Goal: Task Accomplishment & Management: Complete application form

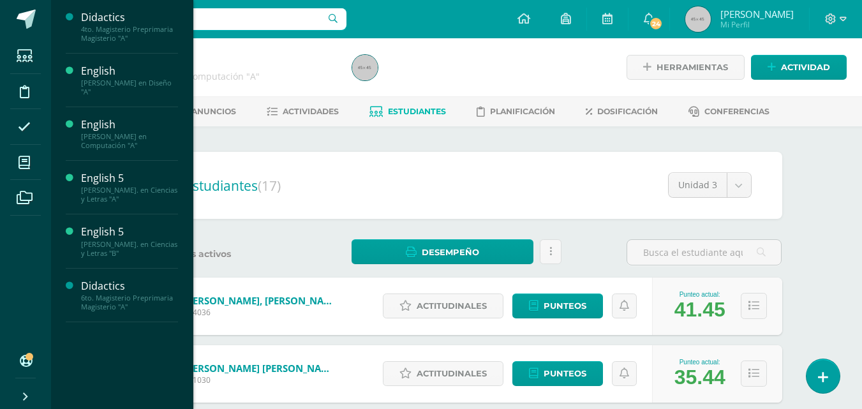
click at [124, 246] on div "[PERSON_NAME]. en Ciencias y Letras "B"" at bounding box center [129, 249] width 97 height 18
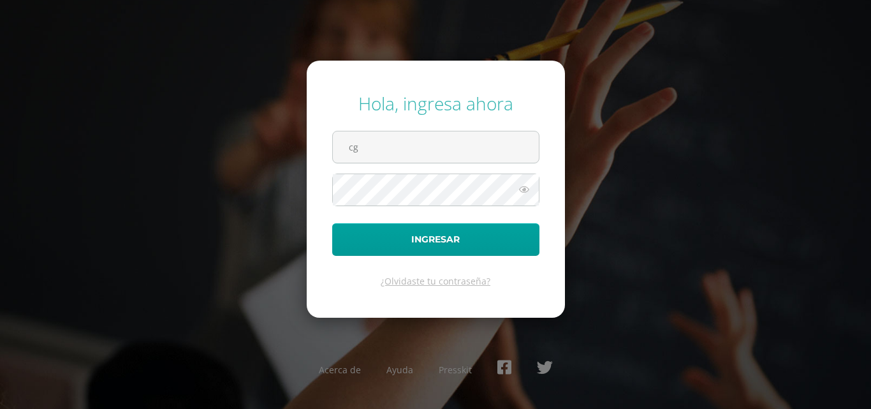
type input "cgcotiadm@sagradocorazon.edu.gt"
click at [332, 223] on button "Ingresar" at bounding box center [435, 239] width 207 height 33
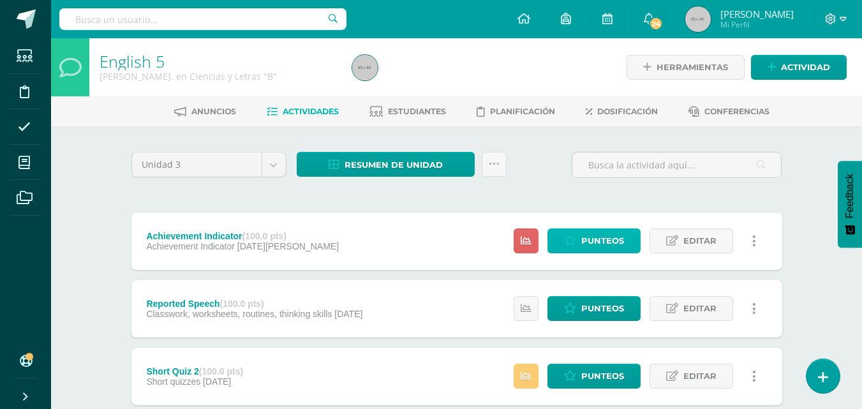
click at [599, 239] on span "Punteos" at bounding box center [602, 241] width 43 height 24
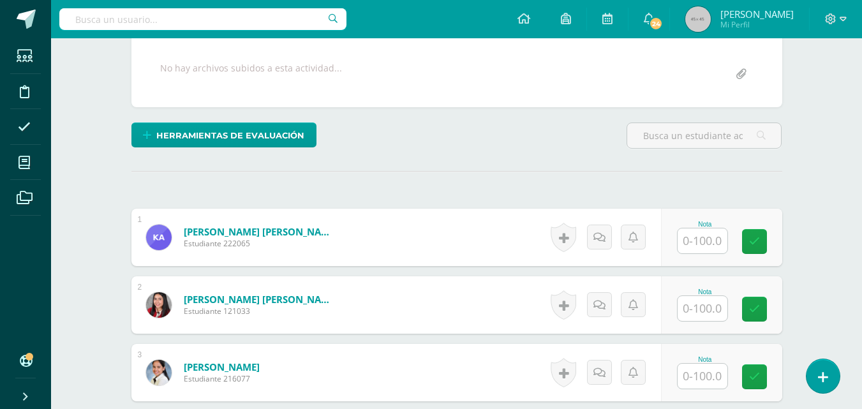
scroll to position [249, 0]
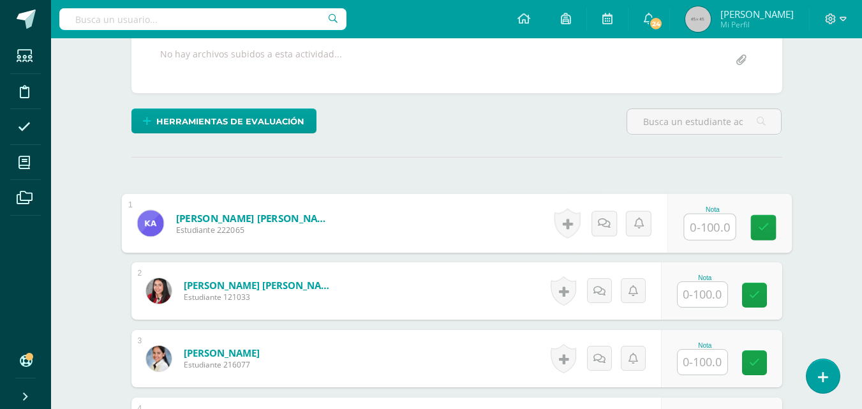
click at [705, 229] on input "text" at bounding box center [709, 227] width 51 height 26
type input "46"
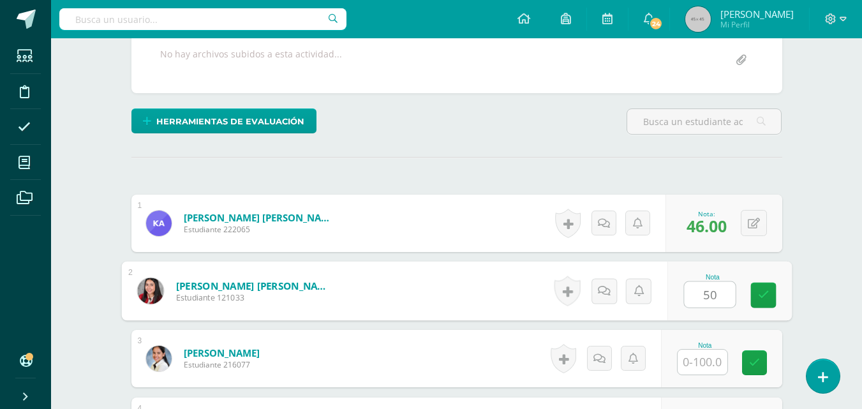
type input "50"
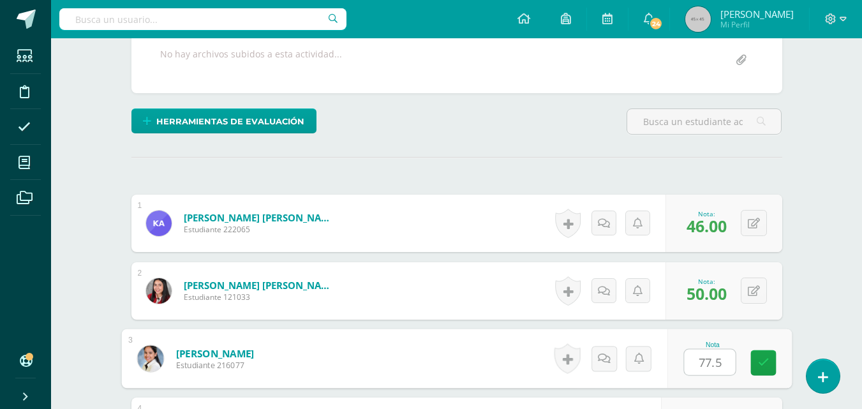
type input "77.5"
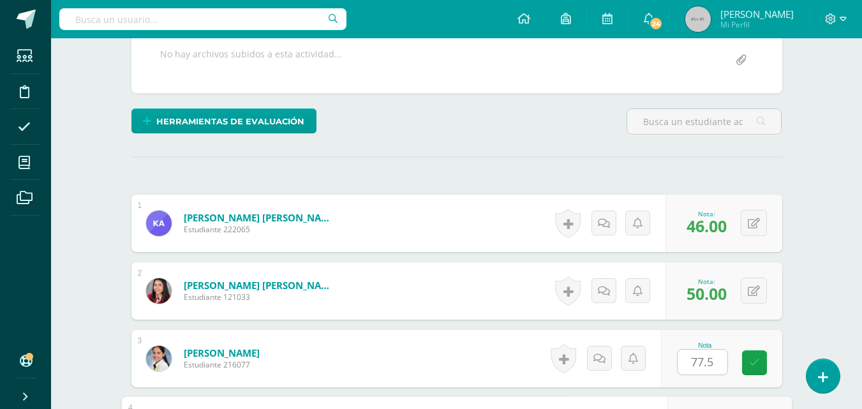
scroll to position [474, 0]
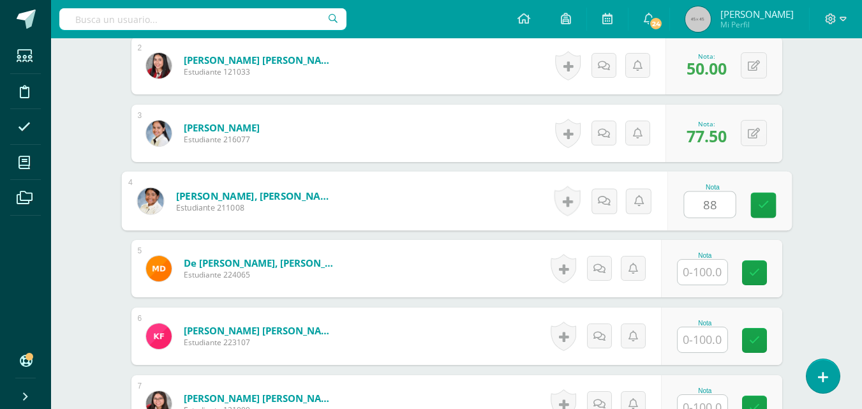
type input "88"
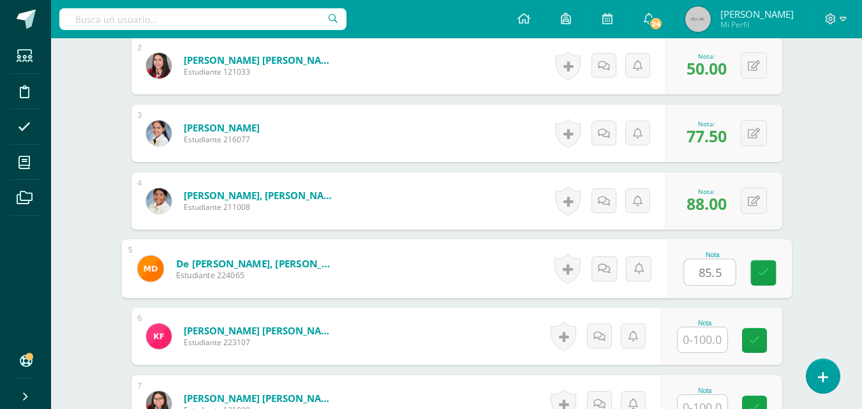
type input "85.5"
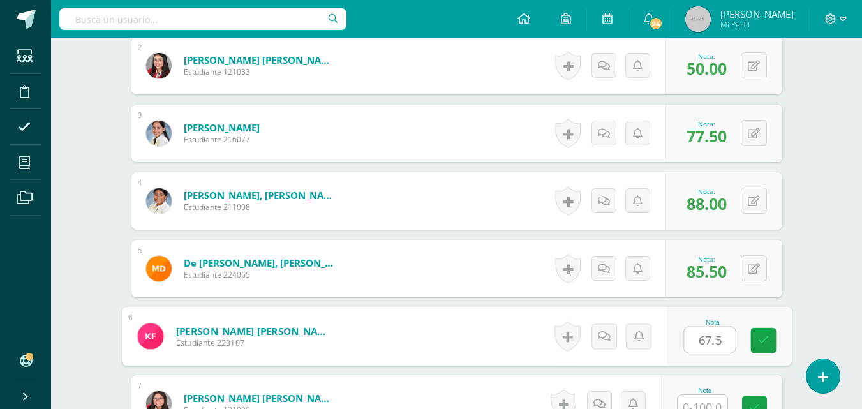
type input "67.5"
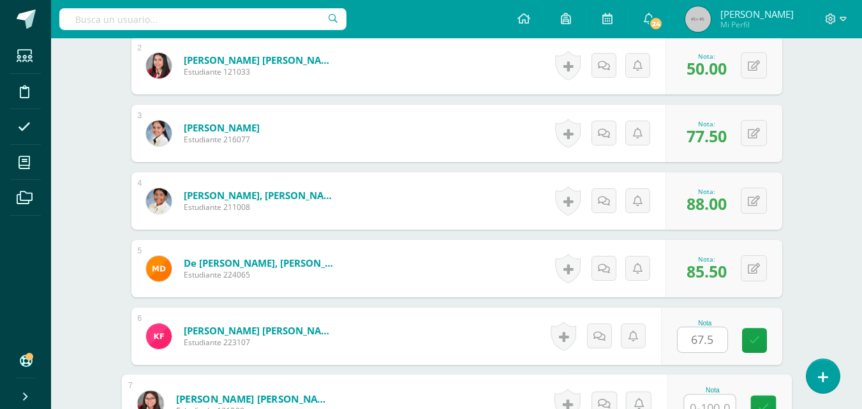
scroll to position [485, 0]
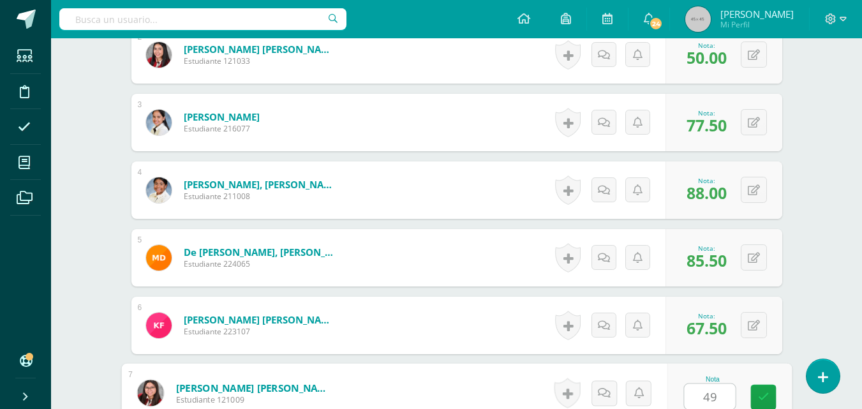
type input "49"
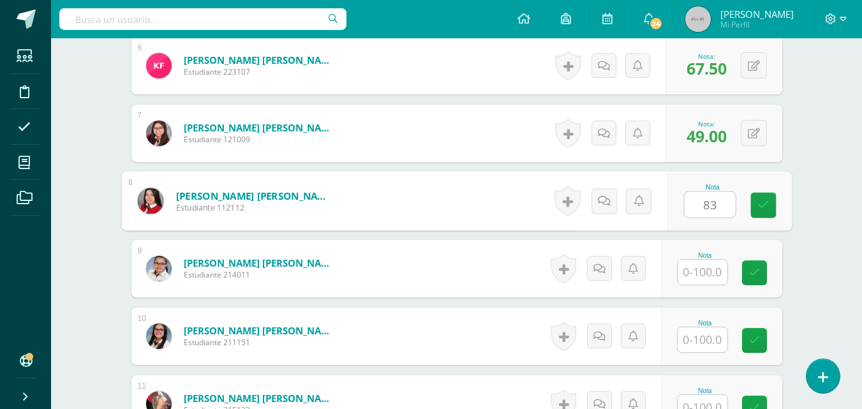
type input "83"
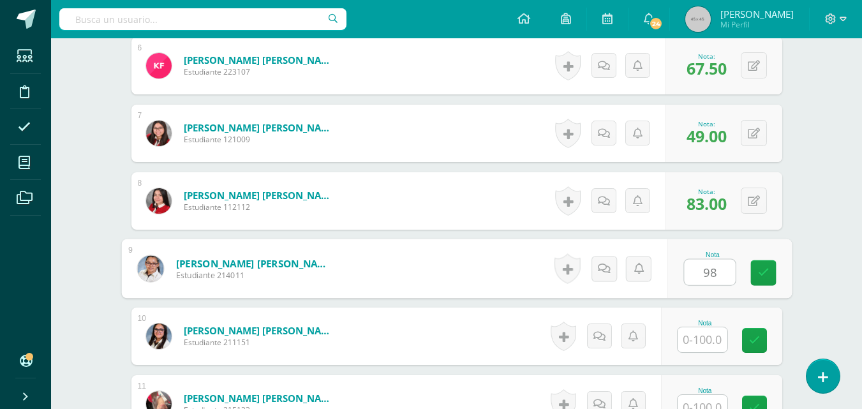
type input "98"
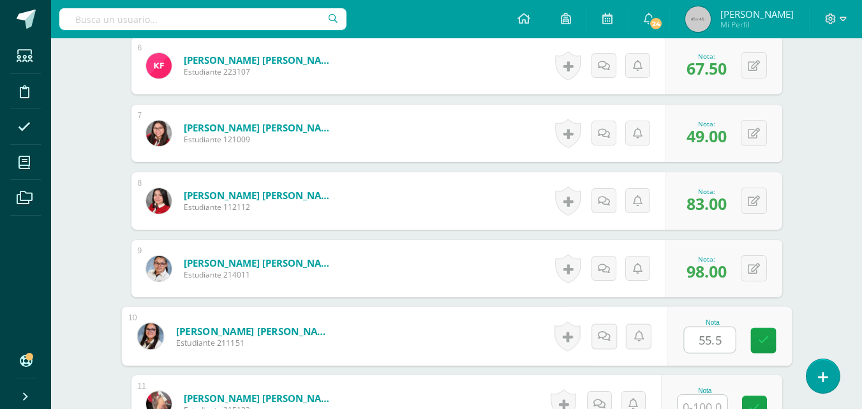
type input "55.5"
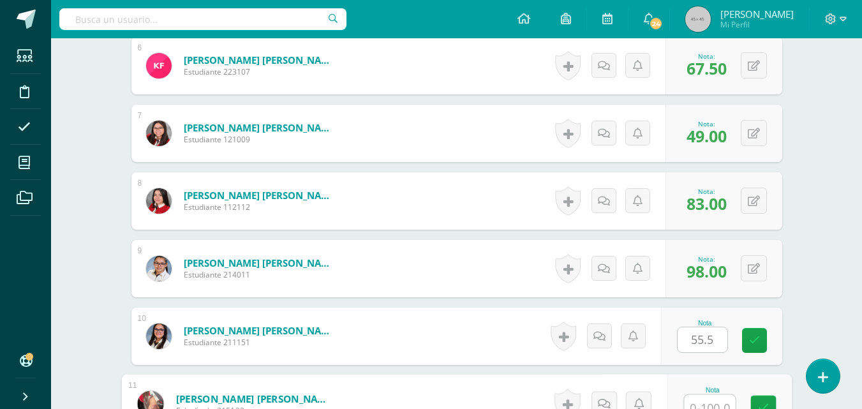
scroll to position [755, 0]
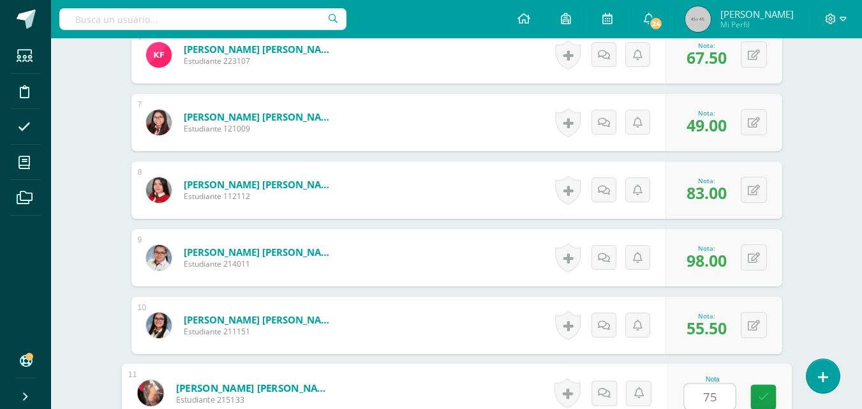
type input "75"
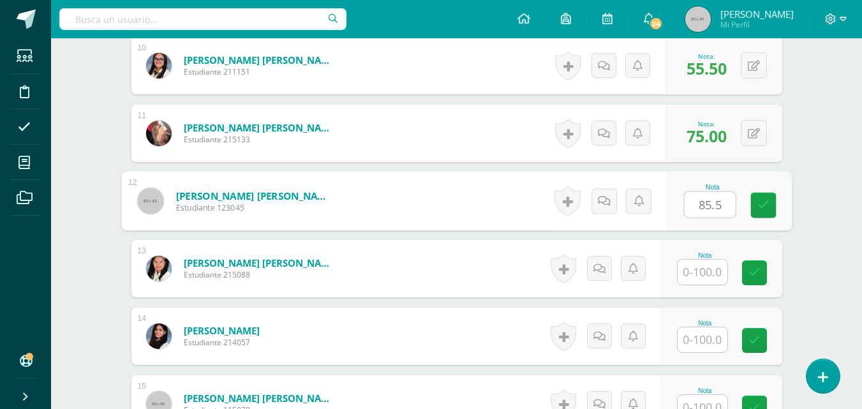
type input "85.5"
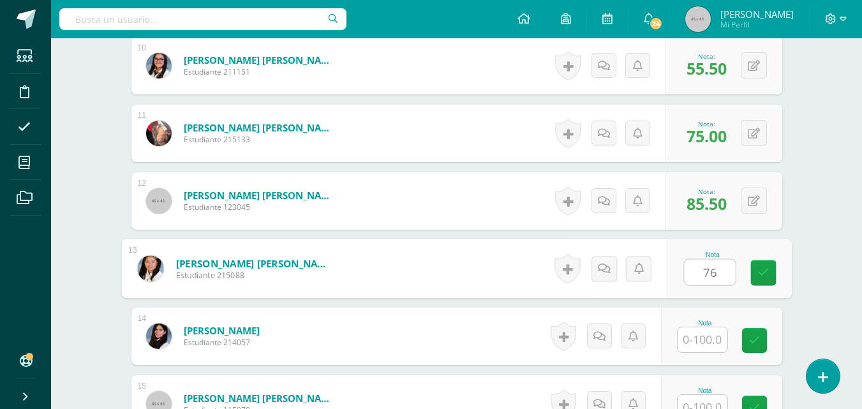
type input "76"
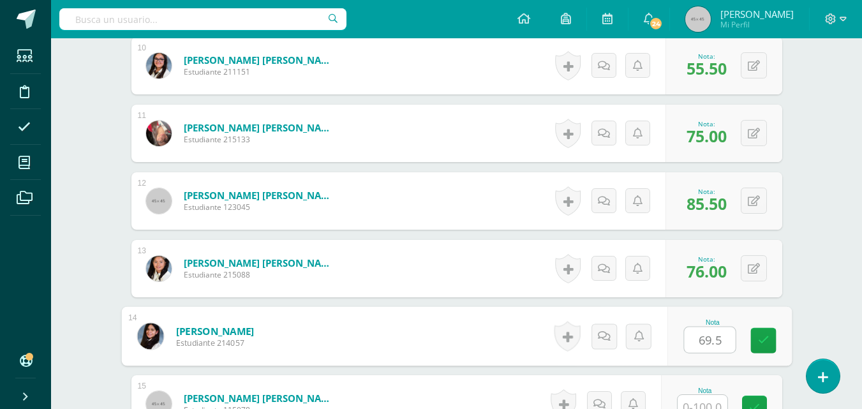
type input "69.5"
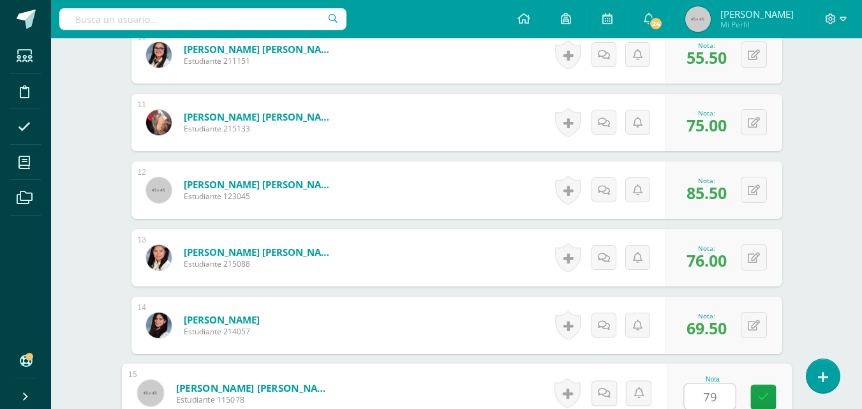
type input "79"
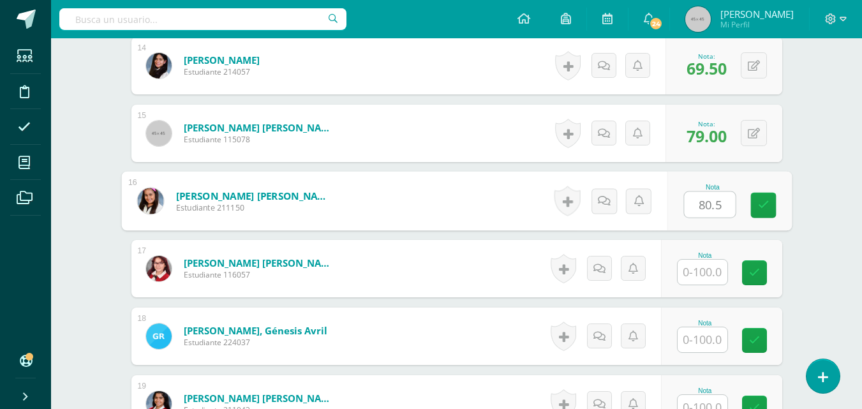
type input "80.5"
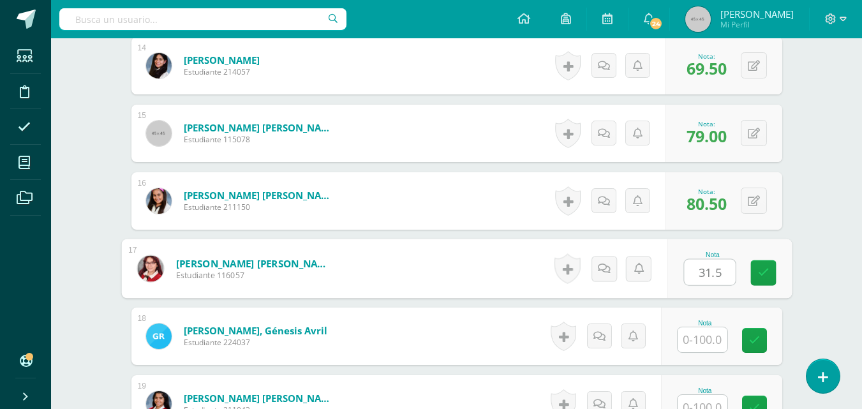
type input "31.5"
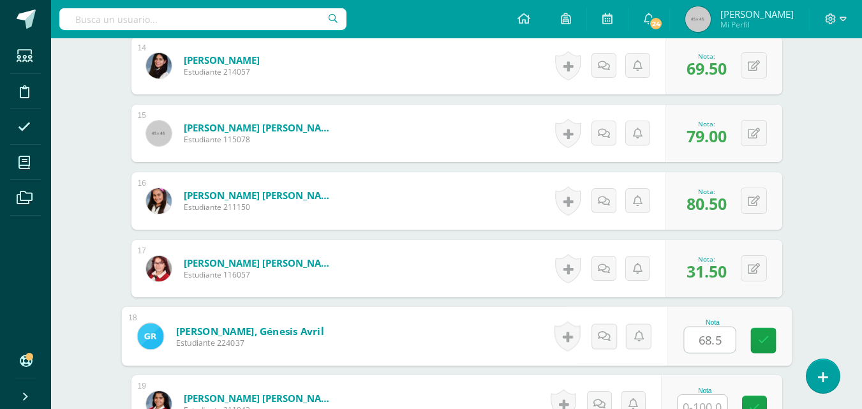
type input "68.5"
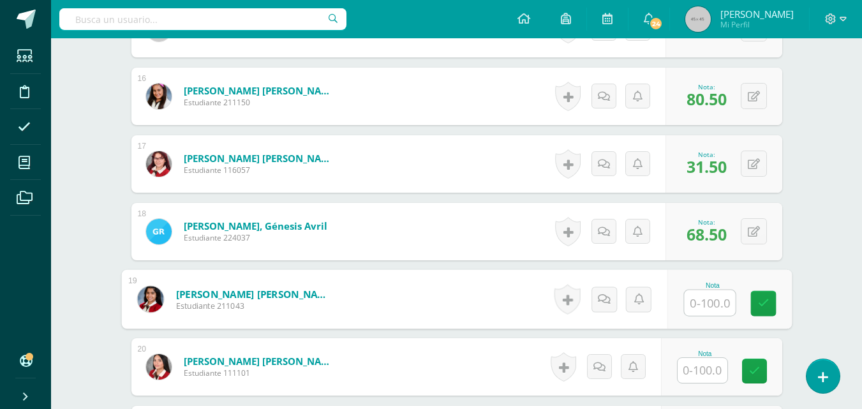
scroll to position [1391, 0]
click at [704, 369] on input "text" at bounding box center [702, 369] width 50 height 25
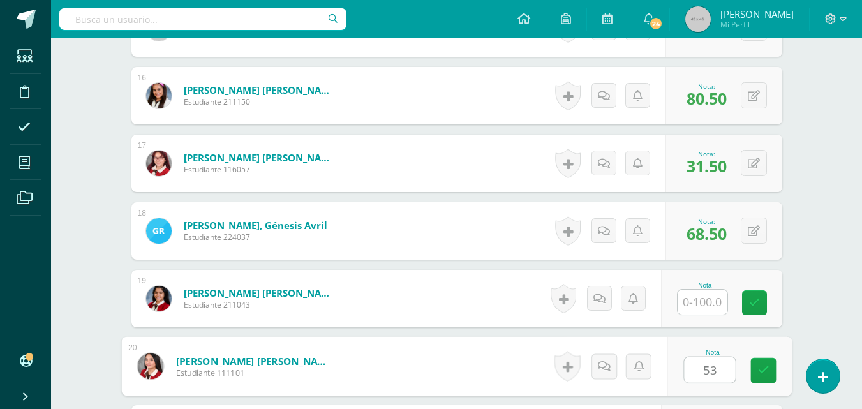
type input "53"
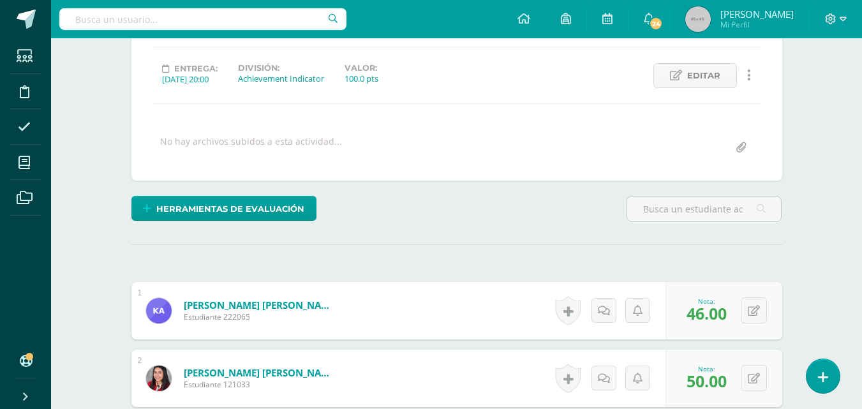
scroll to position [0, 0]
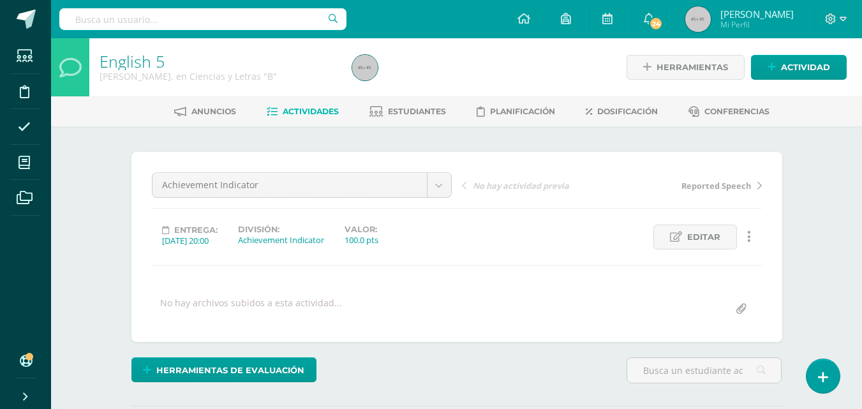
click at [302, 114] on span "Actividades" at bounding box center [311, 112] width 56 height 10
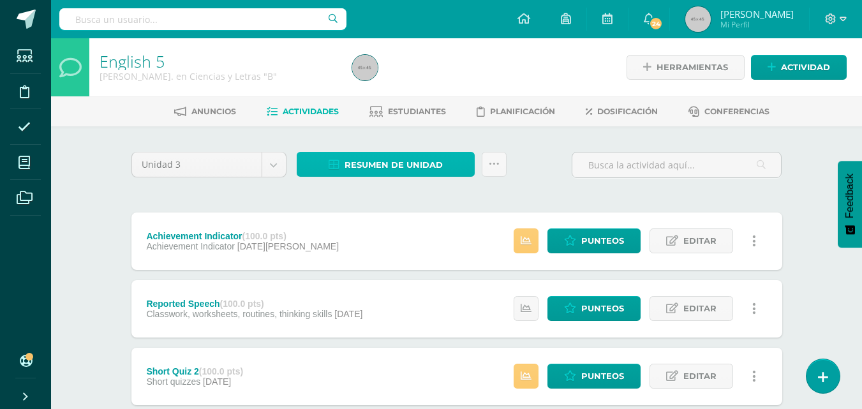
click at [420, 168] on span "Resumen de unidad" at bounding box center [393, 165] width 98 height 24
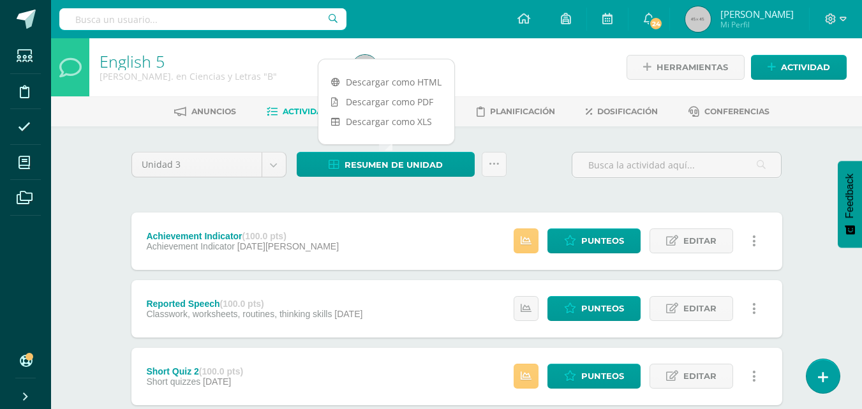
click at [403, 100] on link "Descargar como PDF" at bounding box center [386, 102] width 136 height 20
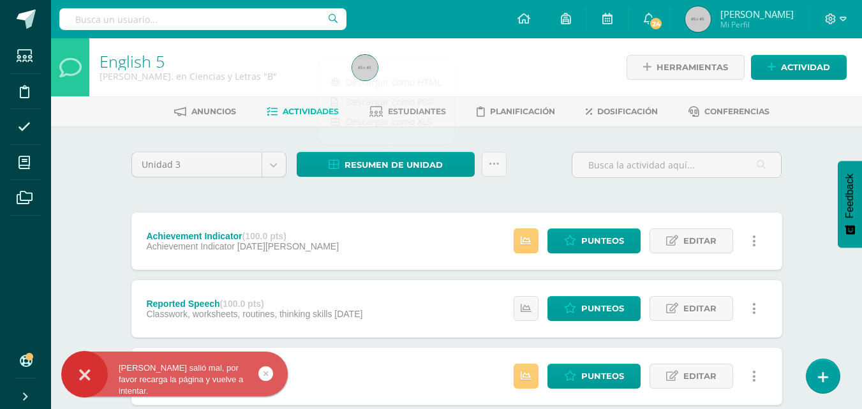
click at [531, 184] on div "Unidad 3 Unidad 1 Unidad 2 Unidad 3 Unidad 4 Resumen de unidad Subir actividade…" at bounding box center [456, 170] width 661 height 36
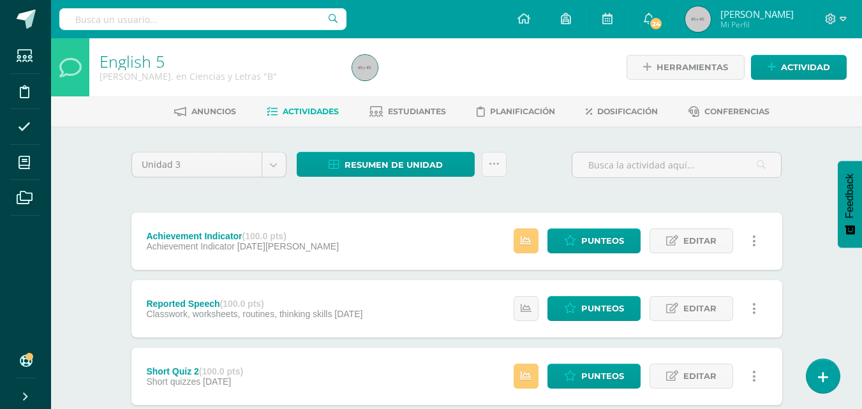
click at [419, 114] on span "Estudiantes" at bounding box center [417, 112] width 58 height 10
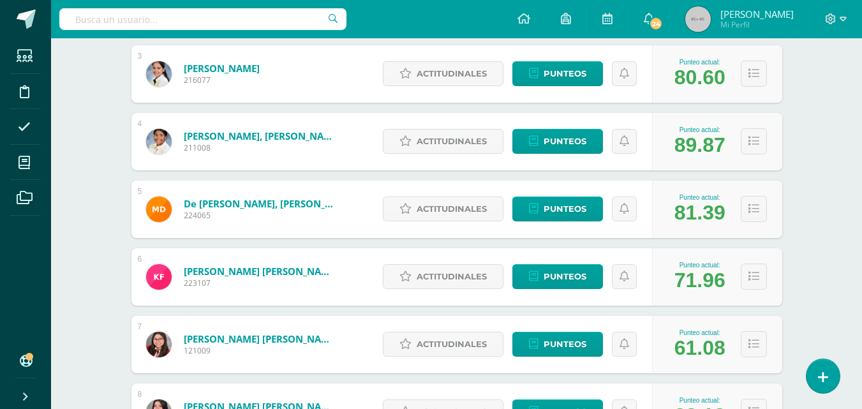
scroll to position [436, 0]
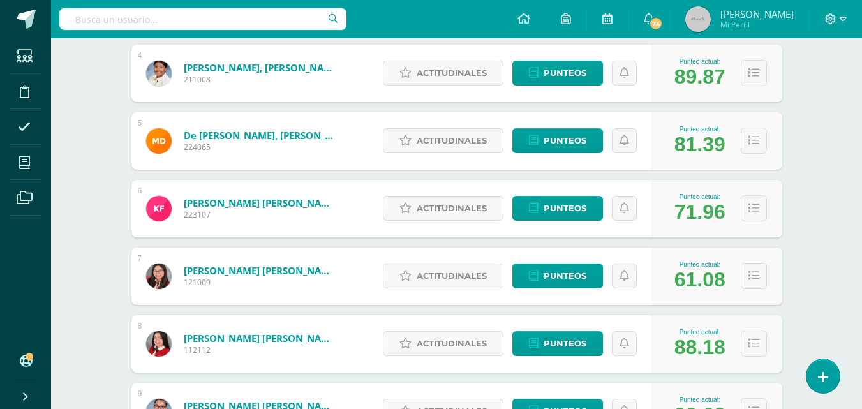
drag, startPoint x: 861, startPoint y: 240, endPoint x: 861, endPoint y: 272, distance: 32.5
click at [861, 272] on div "English 5 Quinto Bach. en Ciencias y Letras "B" Herramientas Detalle de asisten…" at bounding box center [456, 96] width 811 height 986
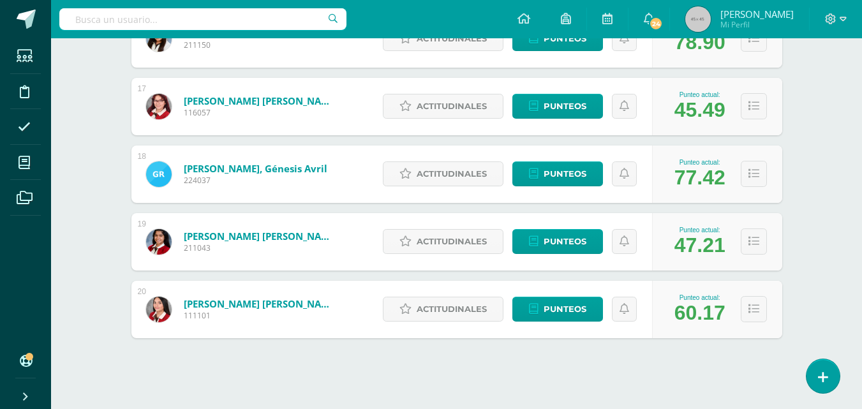
scroll to position [1284, 0]
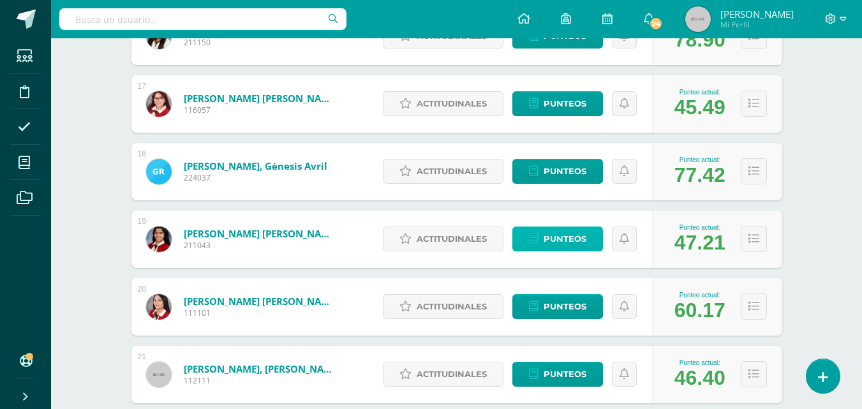
click at [581, 238] on span "Punteos" at bounding box center [565, 239] width 43 height 24
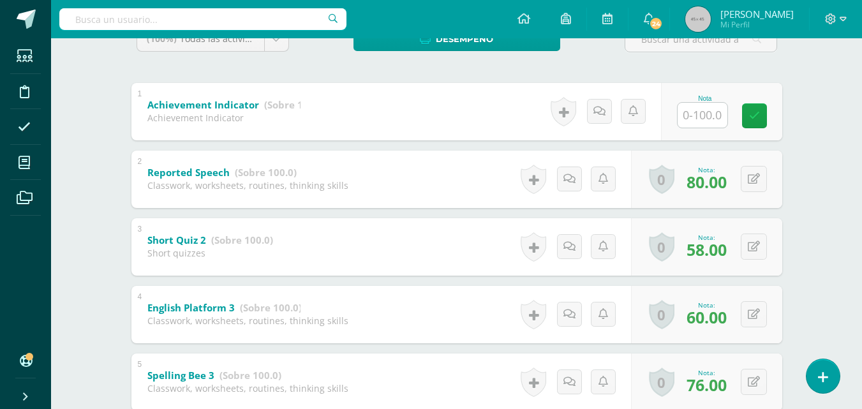
scroll to position [230, 0]
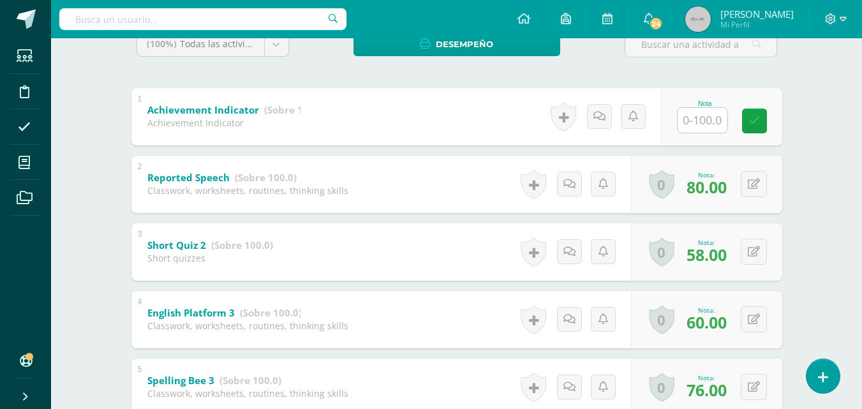
click at [696, 116] on input "text" at bounding box center [702, 120] width 50 height 25
type input "96.5"
click at [759, 120] on icon at bounding box center [762, 120] width 11 height 11
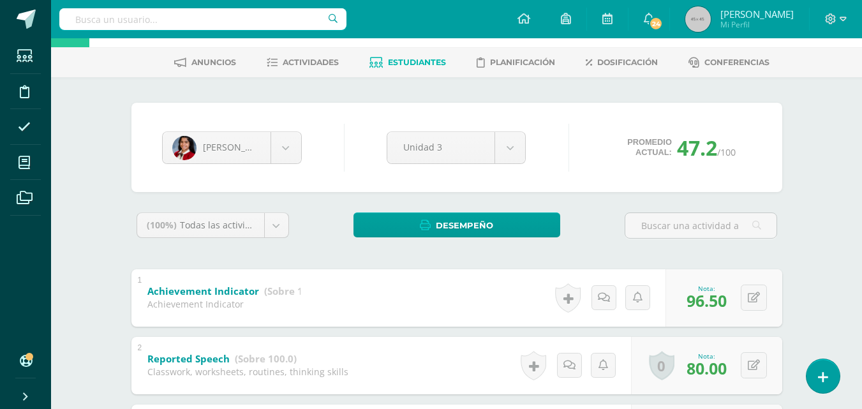
scroll to position [0, 0]
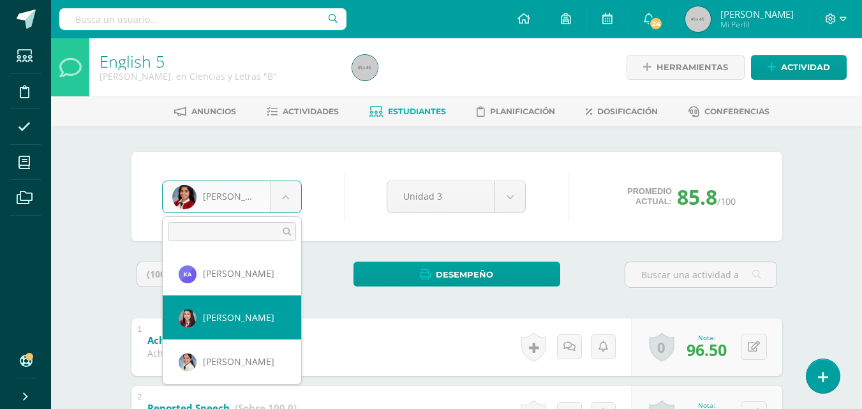
select select "3548"
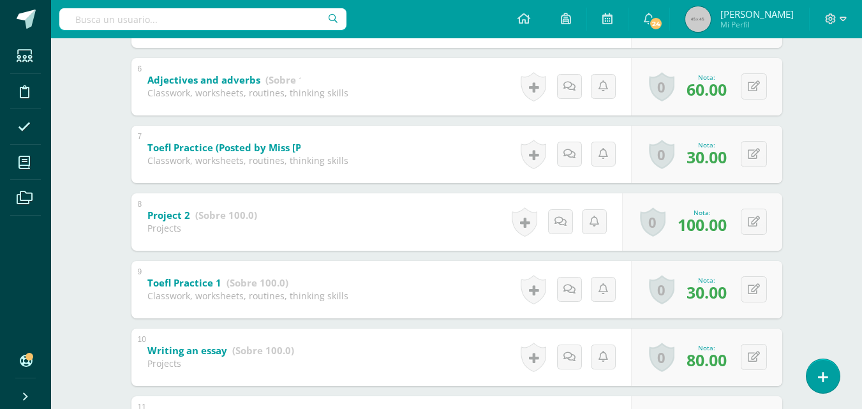
scroll to position [605, 0]
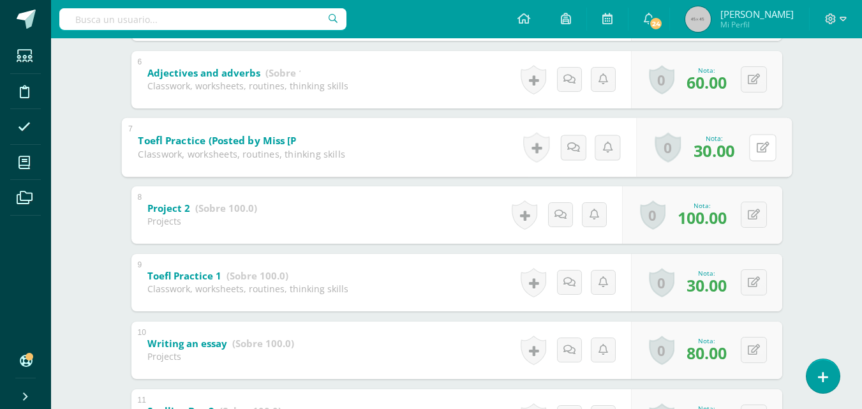
click at [753, 145] on button at bounding box center [762, 147] width 27 height 27
type input "50"
click at [750, 283] on button at bounding box center [754, 282] width 26 height 26
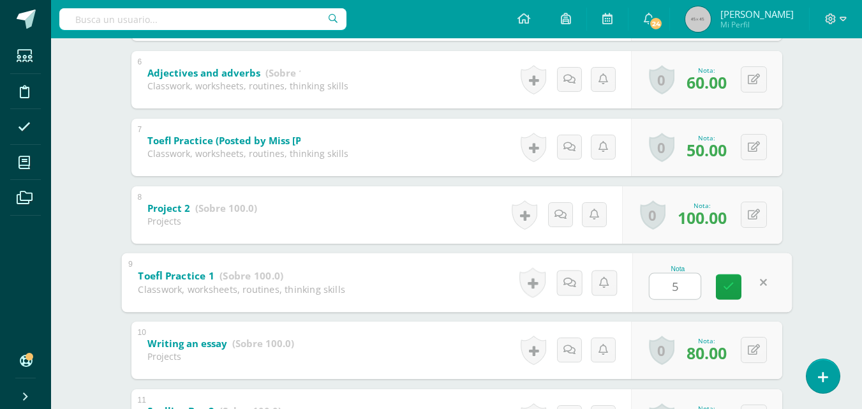
type input "50"
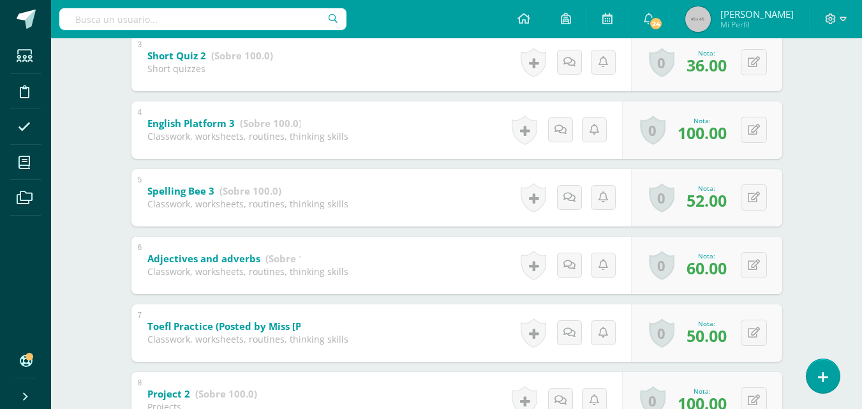
scroll to position [1066, 0]
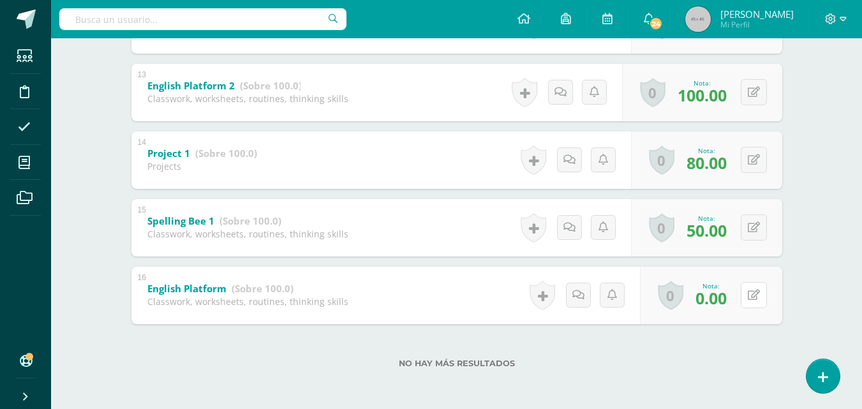
click at [759, 296] on icon at bounding box center [754, 295] width 12 height 11
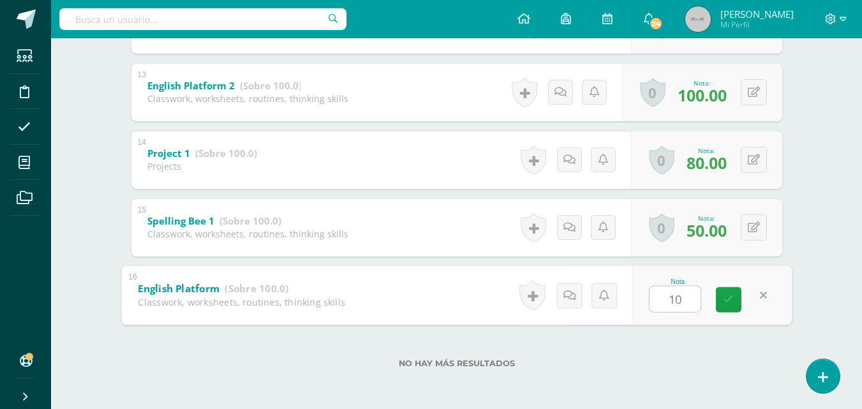
type input "100"
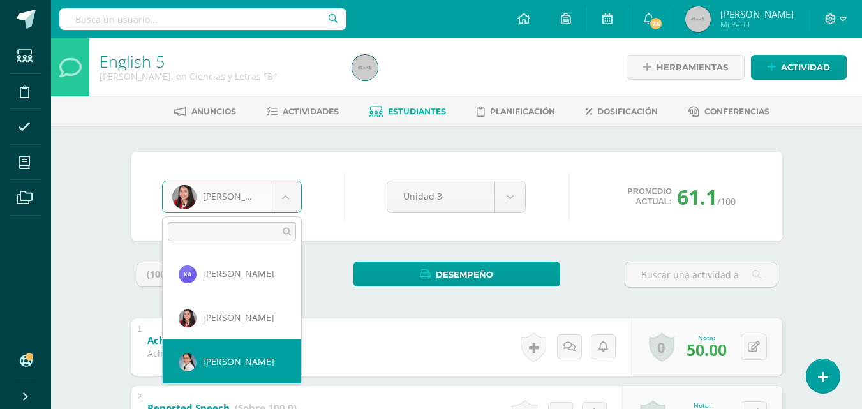
select select "388"
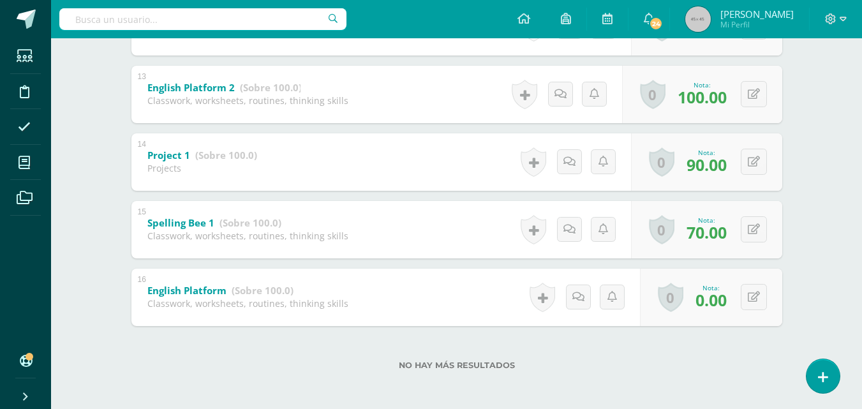
scroll to position [1066, 0]
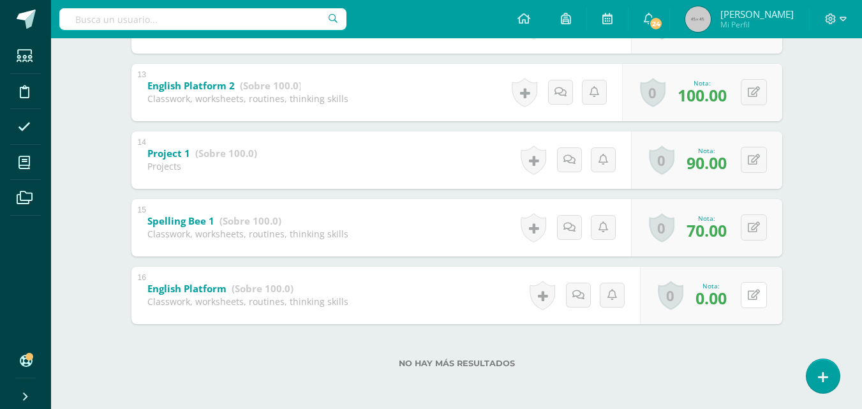
click at [758, 293] on icon at bounding box center [754, 295] width 12 height 11
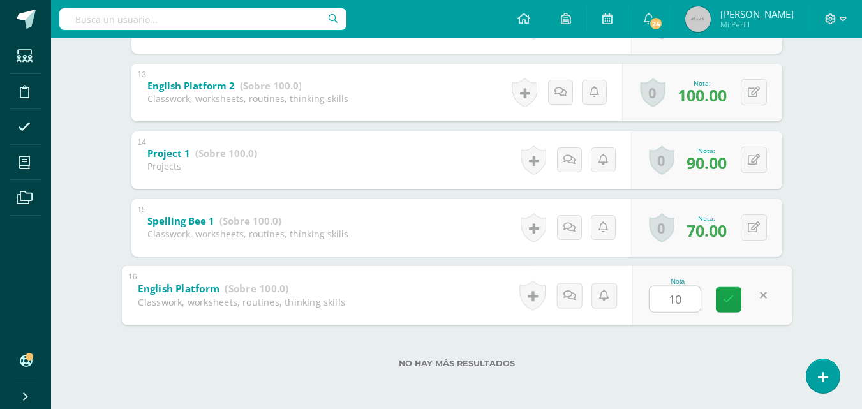
type input "100"
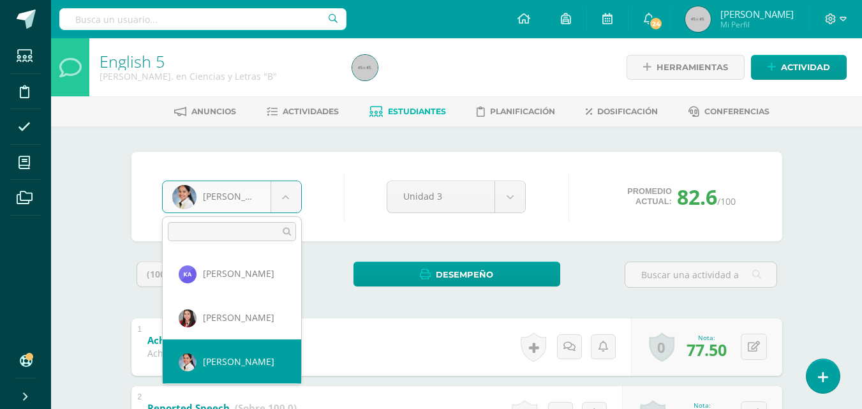
select select "3548"
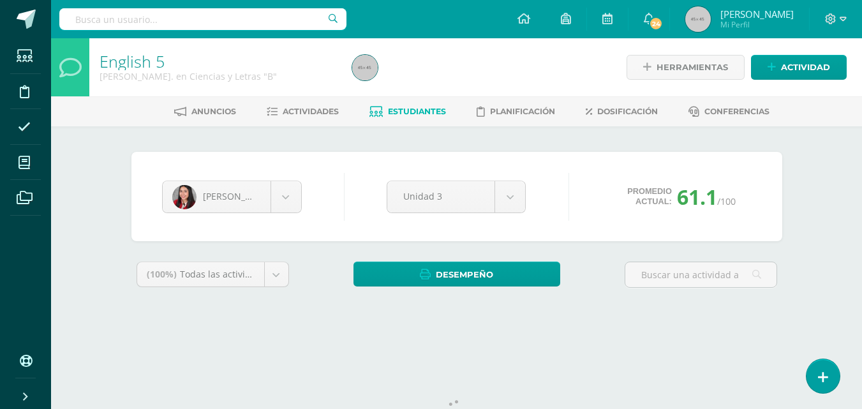
drag, startPoint x: 0, startPoint y: 0, endPoint x: 801, endPoint y: 262, distance: 843.1
click at [801, 262] on div "[PERSON_NAME] [PERSON_NAME] [PERSON_NAME] [PERSON_NAME] [PERSON_NAME] [PERSON_N…" at bounding box center [457, 235] width 702 height 218
click at [283, 196] on body "Estudiantes Disciplina Asistencia Mis cursos Archivos Soporte Ayuda Reportar un…" at bounding box center [431, 172] width 862 height 344
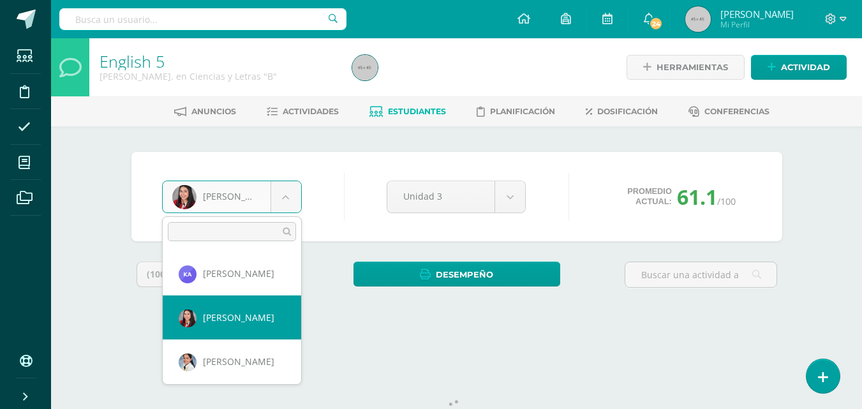
drag, startPoint x: 285, startPoint y: 318, endPoint x: 288, endPoint y: 331, distance: 13.2
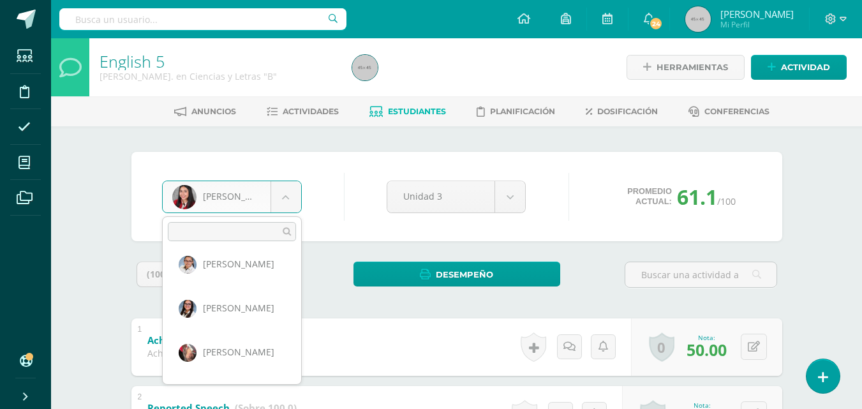
scroll to position [482, 0]
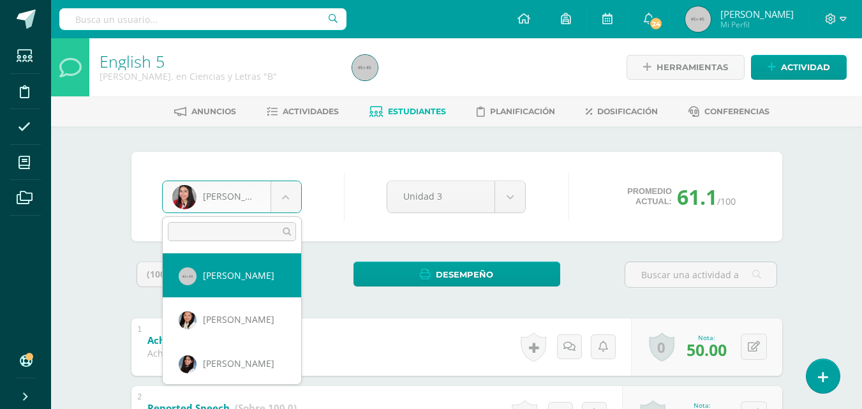
select select "3556"
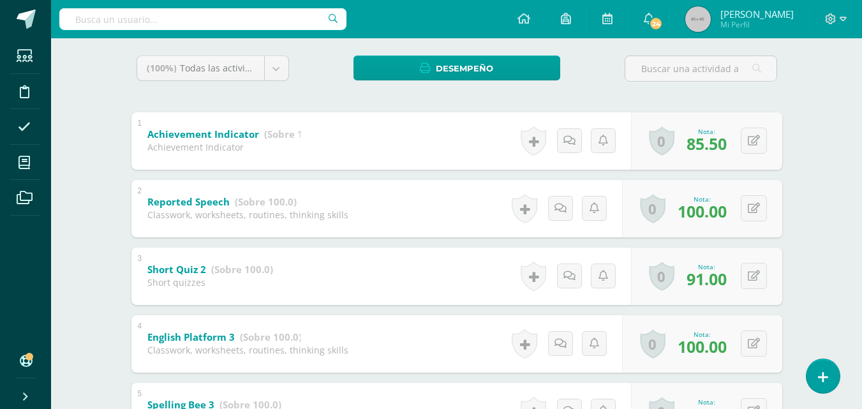
scroll to position [204, 0]
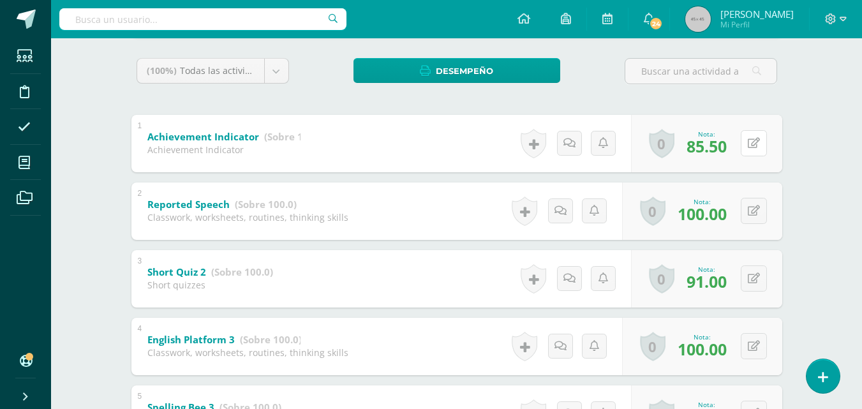
click at [747, 146] on button at bounding box center [754, 143] width 26 height 26
type input "87"
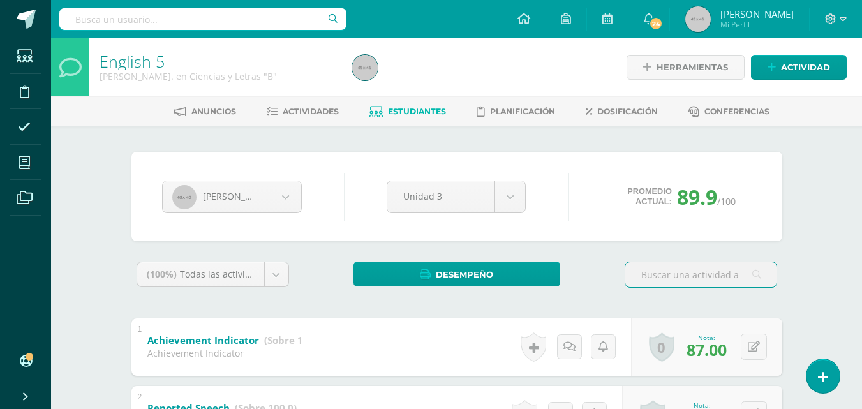
click at [302, 107] on span "Actividades" at bounding box center [311, 112] width 56 height 10
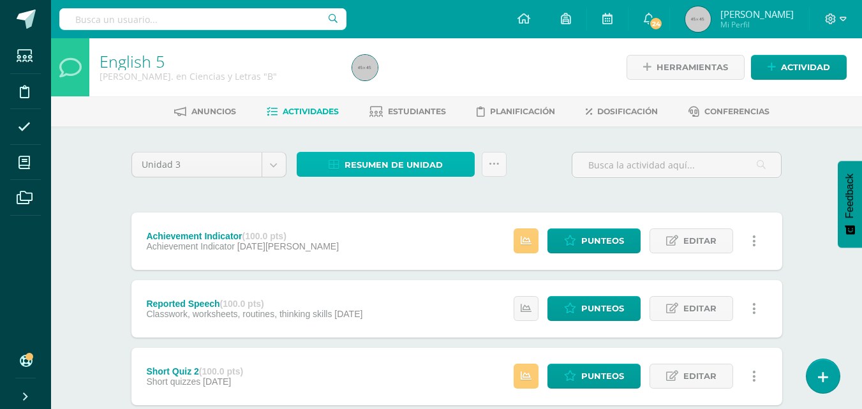
click at [421, 165] on span "Resumen de unidad" at bounding box center [393, 165] width 98 height 24
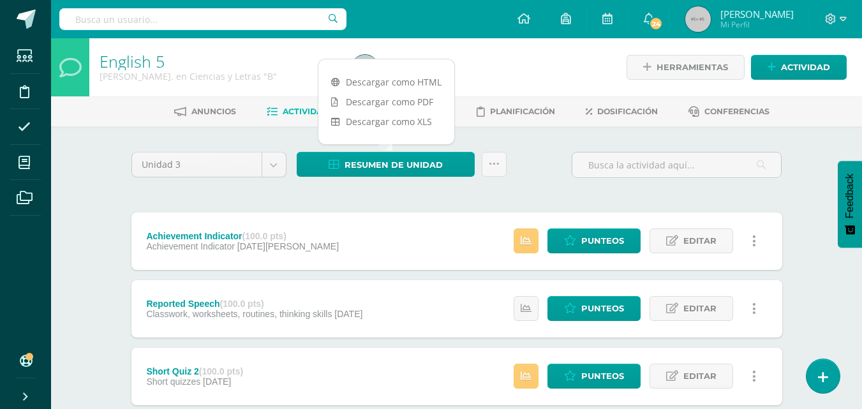
click at [401, 104] on link "Descargar como PDF" at bounding box center [386, 102] width 136 height 20
